Goal: Information Seeking & Learning: Learn about a topic

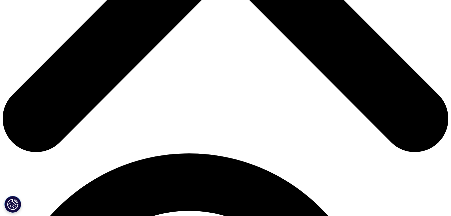
scroll to position [300, 0]
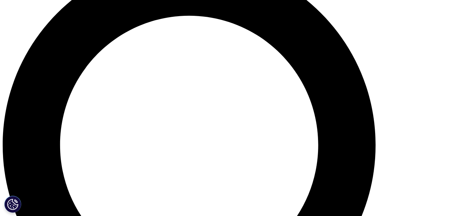
scroll to position [501, 0]
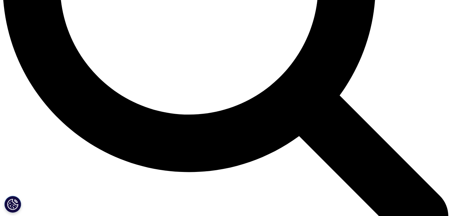
scroll to position [660, 0]
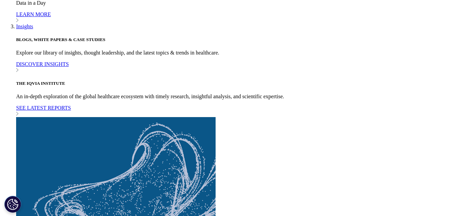
scroll to position [1520, 0]
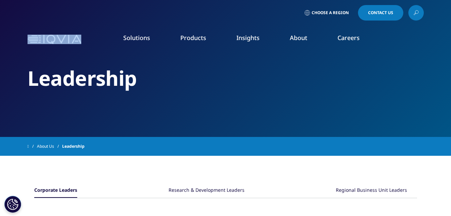
drag, startPoint x: 88, startPoint y: 46, endPoint x: 53, endPoint y: 46, distance: 34.3
click at [53, 46] on div "Solutions quick find a capability Clear Search Loading SOLUTIONS Research & Dev…" at bounding box center [226, 40] width 396 height 32
